Goal: Check status: Check status

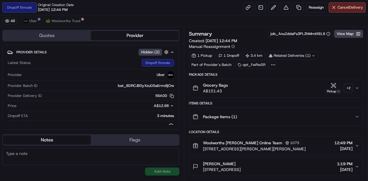
click at [350, 88] on div "+ 2" at bounding box center [348, 88] width 8 height 8
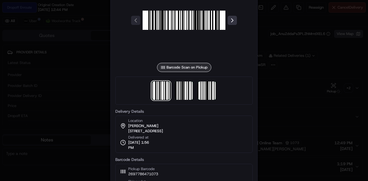
click at [235, 20] on button at bounding box center [232, 20] width 9 height 9
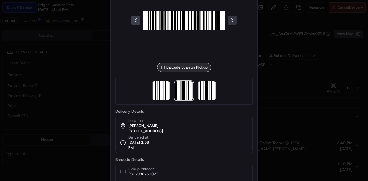
click at [232, 20] on button at bounding box center [232, 20] width 9 height 9
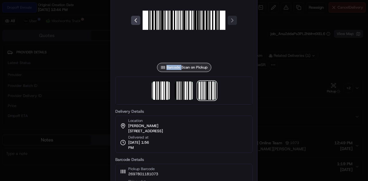
click at [231, 20] on div at bounding box center [183, 20] width 137 height 83
click at [276, 93] on div at bounding box center [184, 90] width 368 height 181
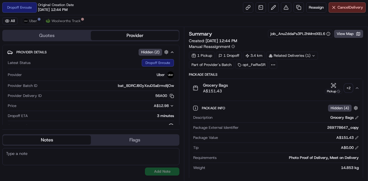
click at [356, 88] on icon "button" at bounding box center [357, 88] width 5 height 5
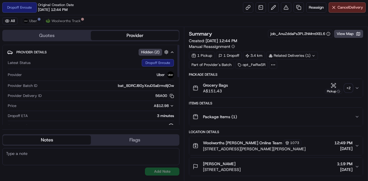
click at [256, 106] on div "Items Details Package Items ( 1 )" at bounding box center [276, 113] width 174 height 25
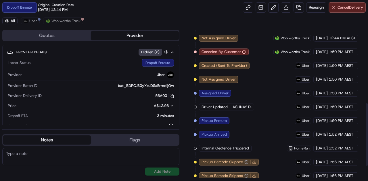
scroll to position [216, 0]
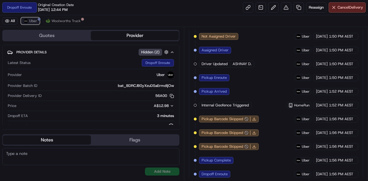
click at [36, 19] on span "Uber" at bounding box center [33, 21] width 8 height 5
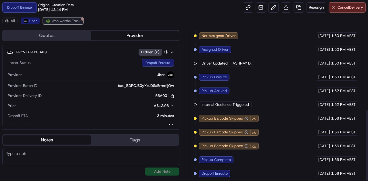
click at [65, 19] on span "Woolworths Truck" at bounding box center [65, 21] width 29 height 5
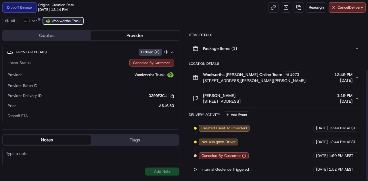
scroll to position [57, 0]
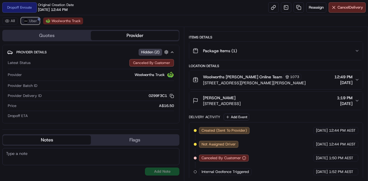
click at [38, 19] on div at bounding box center [39, 19] width 3 height 3
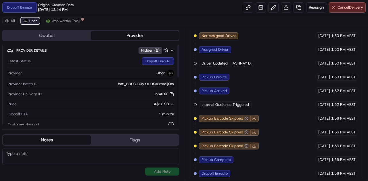
scroll to position [0, 0]
